Goal: Task Accomplishment & Management: Use online tool/utility

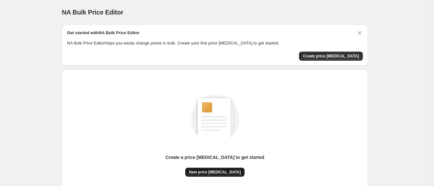
click at [204, 172] on span "New price change job" at bounding box center [215, 171] width 52 height 5
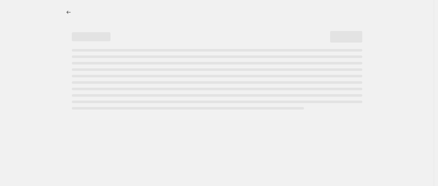
select select "percentage"
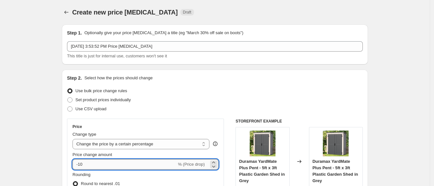
click at [92, 159] on input "-10" at bounding box center [124, 164] width 104 height 10
type input "-7"
type input "0"
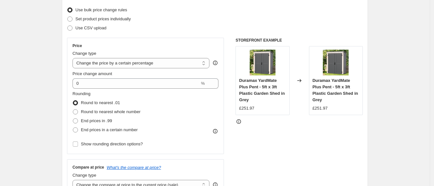
scroll to position [81, 0]
click at [144, 62] on select "Change the price to a certain amount Change the price by a certain amount Chang…" at bounding box center [140, 63] width 137 height 10
select select "to"
click at [74, 58] on select "Change the price to a certain amount Change the price by a certain amount Chang…" at bounding box center [140, 63] width 137 height 10
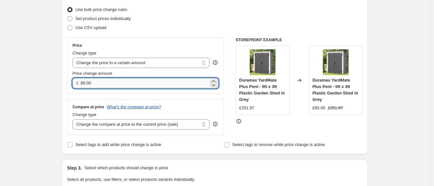
click at [145, 82] on input "80.00" at bounding box center [144, 83] width 128 height 10
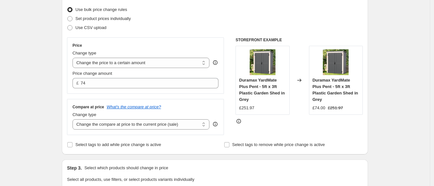
type input "74.00"
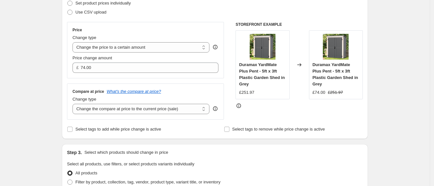
scroll to position [97, 0]
click at [104, 107] on select "Change the compare at price to the current price (sale) Change the compare at p…" at bounding box center [140, 108] width 137 height 10
select select "remove"
click at [74, 103] on select "Change the compare at price to the current price (sale) Change the compare at p…" at bounding box center [140, 108] width 137 height 10
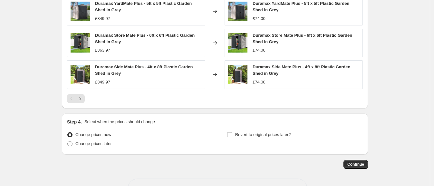
scroll to position [407, 0]
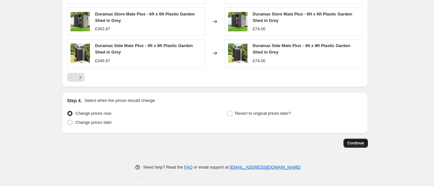
click at [362, 143] on span "Continue" at bounding box center [355, 142] width 17 height 5
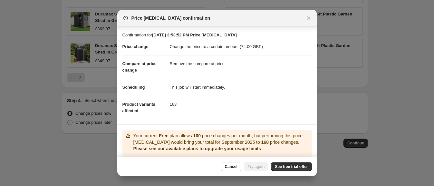
scroll to position [38, 0]
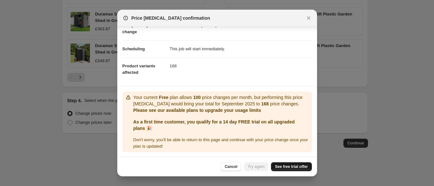
click at [286, 166] on span "See free trial offer" at bounding box center [291, 166] width 33 height 5
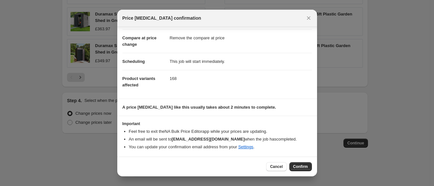
scroll to position [25, 0]
click at [300, 167] on span "Confirm" at bounding box center [300, 166] width 15 height 5
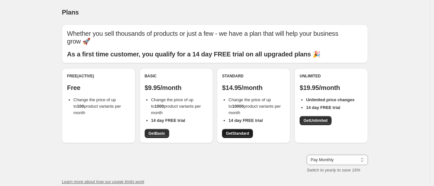
click at [241, 135] on span "Get Standard" at bounding box center [237, 133] width 23 height 5
